Goal: Information Seeking & Learning: Learn about a topic

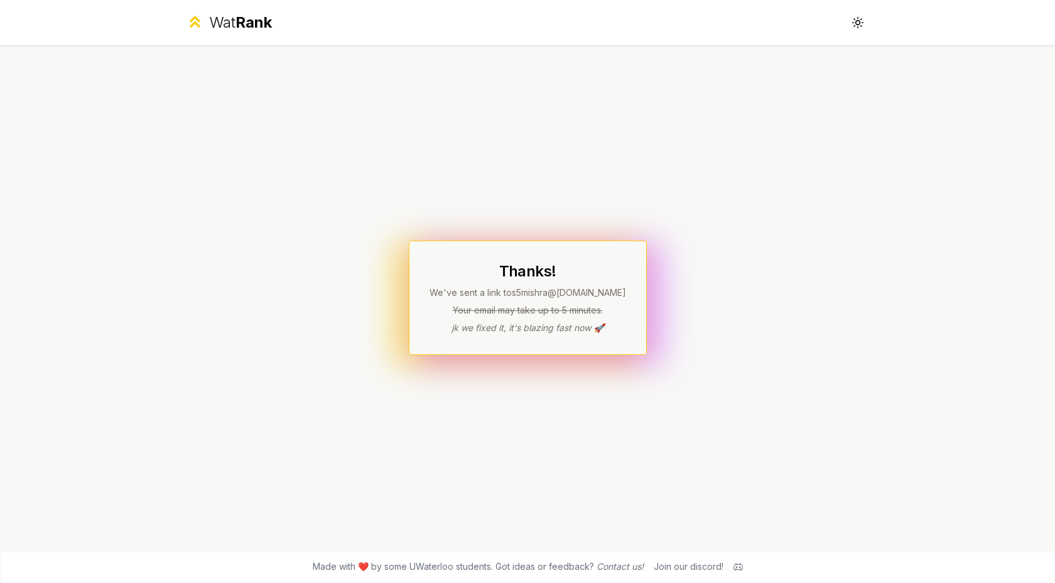
click at [424, 253] on div "Thanks! We've sent a link to s5mishra @[DOMAIN_NAME] Your email may take up to …" at bounding box center [528, 298] width 238 height 114
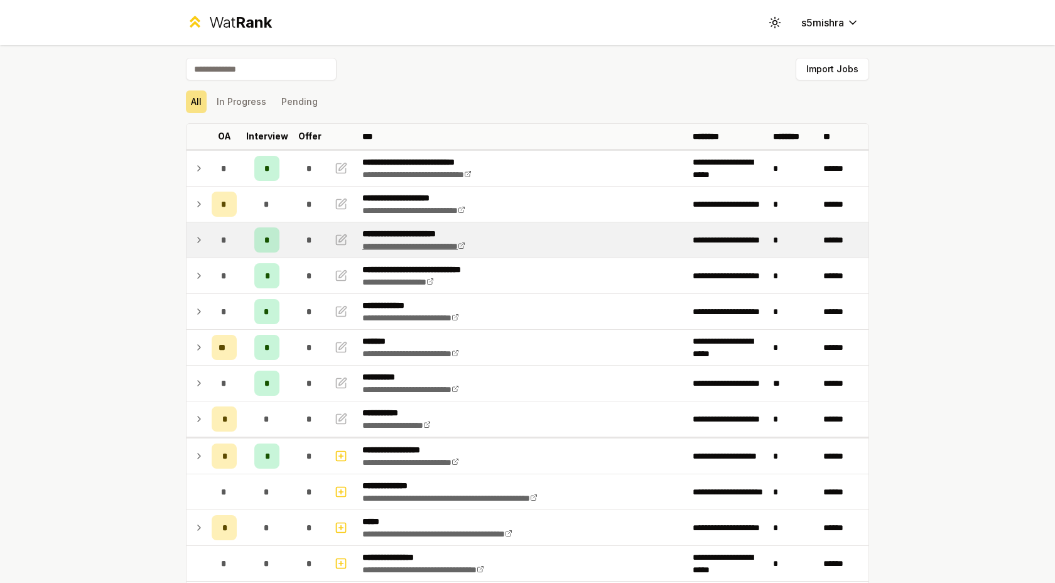
click at [462, 244] on link "**********" at bounding box center [413, 246] width 103 height 9
